Goal: Task Accomplishment & Management: Complete application form

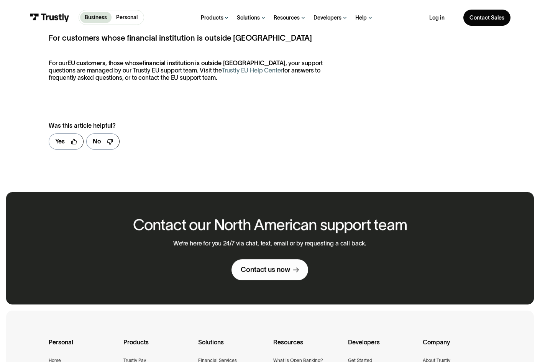
scroll to position [498, 0]
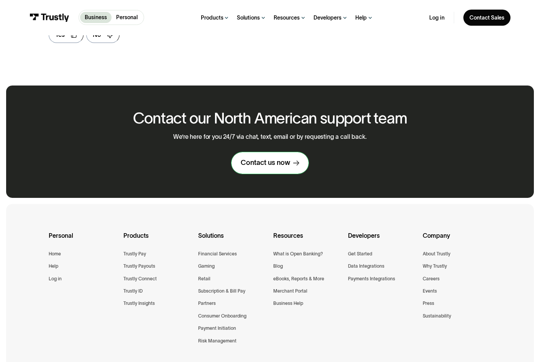
click at [274, 163] on div "Contact us now" at bounding box center [265, 162] width 49 height 9
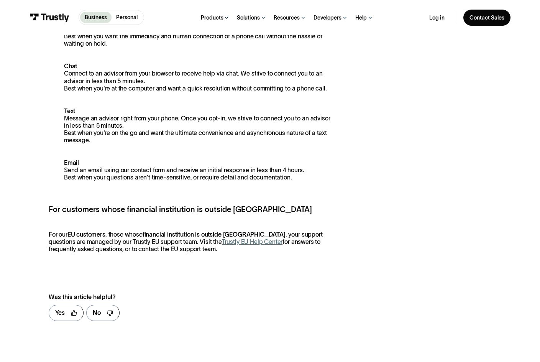
scroll to position [153, 0]
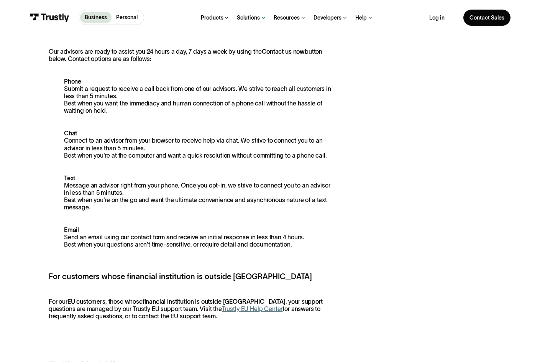
click at [202, 110] on p "Phone Submit a request to receive a call back from one of our advisors. We stri…" at bounding box center [191, 96] width 285 height 37
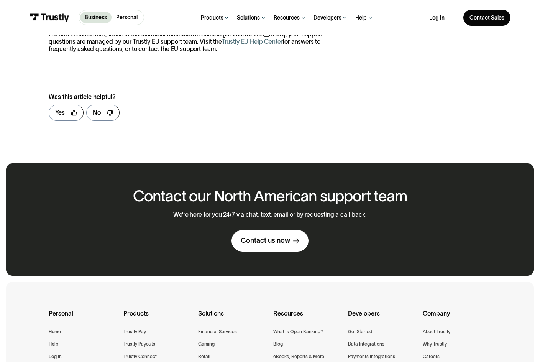
scroll to position [421, 0]
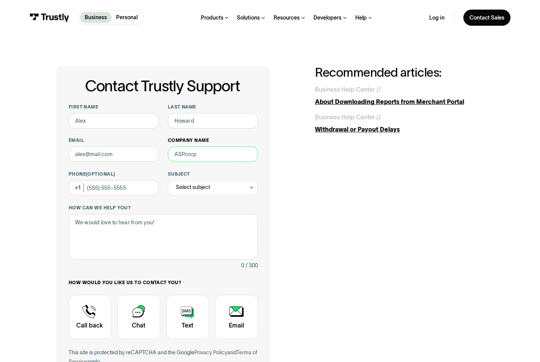
click at [178, 157] on input "Company name" at bounding box center [213, 153] width 90 height 15
click at [107, 120] on input "First name" at bounding box center [114, 120] width 90 height 15
click at [186, 186] on div "Select subject" at bounding box center [193, 187] width 34 height 9
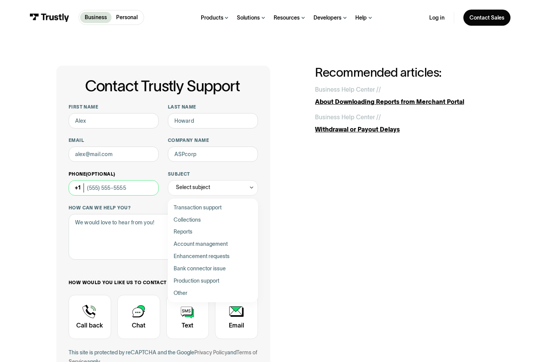
click at [127, 187] on input "Phone (Optional)" at bounding box center [114, 187] width 90 height 15
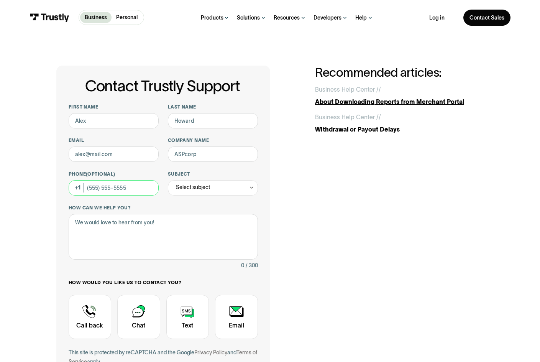
scroll to position [153, 0]
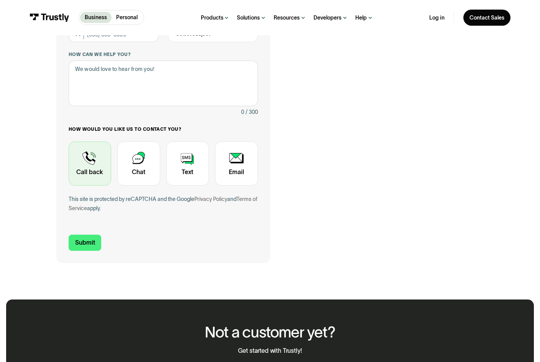
click at [94, 163] on div "Contact Trustly Support" at bounding box center [90, 163] width 43 height 44
click at [88, 155] on div "Contact Trustly Support" at bounding box center [90, 163] width 43 height 44
click at [88, 171] on div "Contact Trustly Support" at bounding box center [90, 163] width 43 height 44
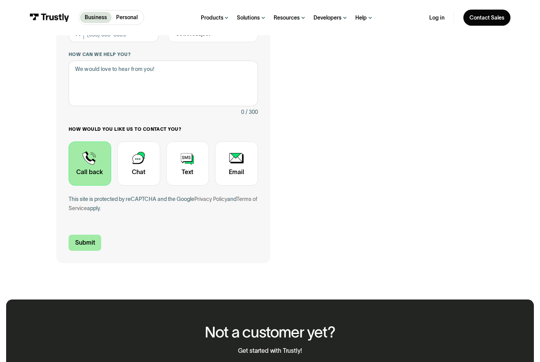
click at [84, 241] on input "Submit" at bounding box center [85, 242] width 33 height 16
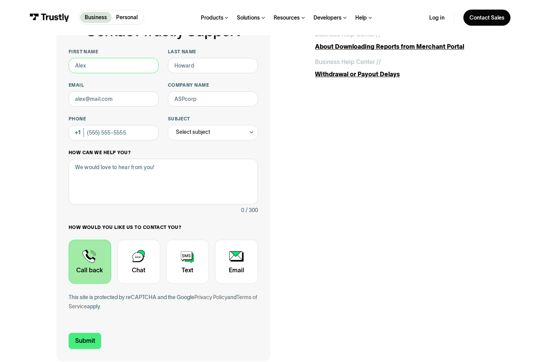
scroll to position [0, 0]
